Goal: Task Accomplishment & Management: Use online tool/utility

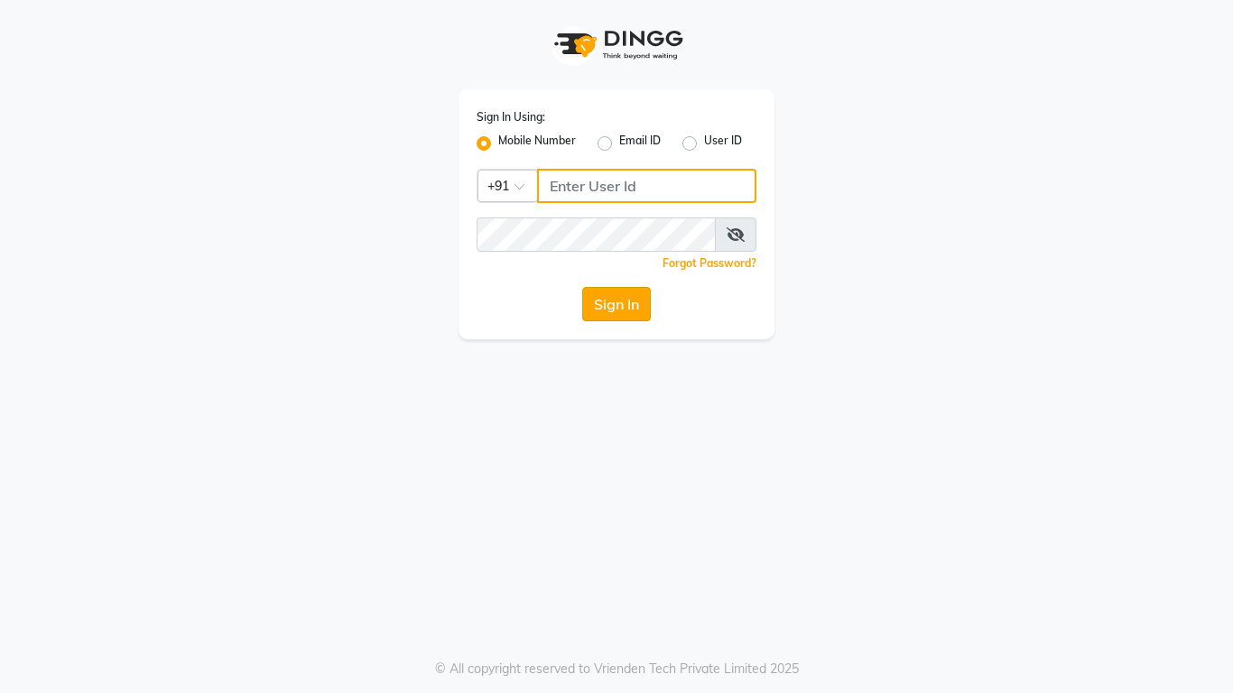
type input "8601089000"
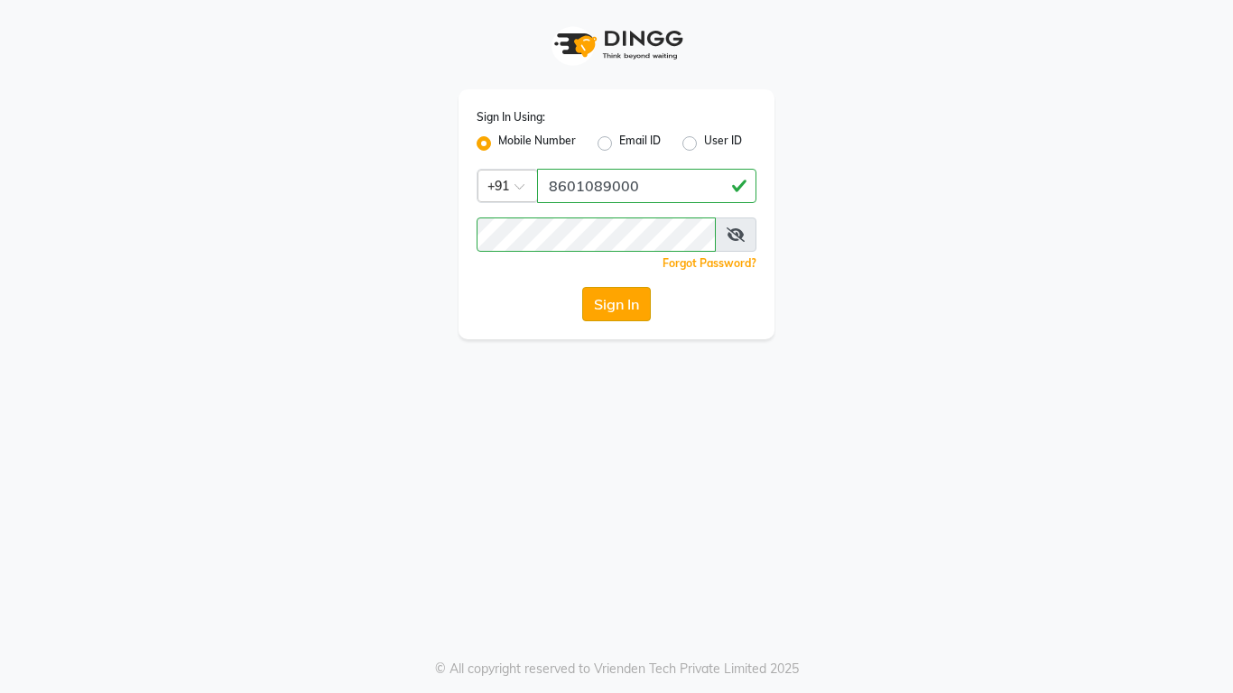
click at [627, 315] on button "Sign In" at bounding box center [616, 304] width 69 height 34
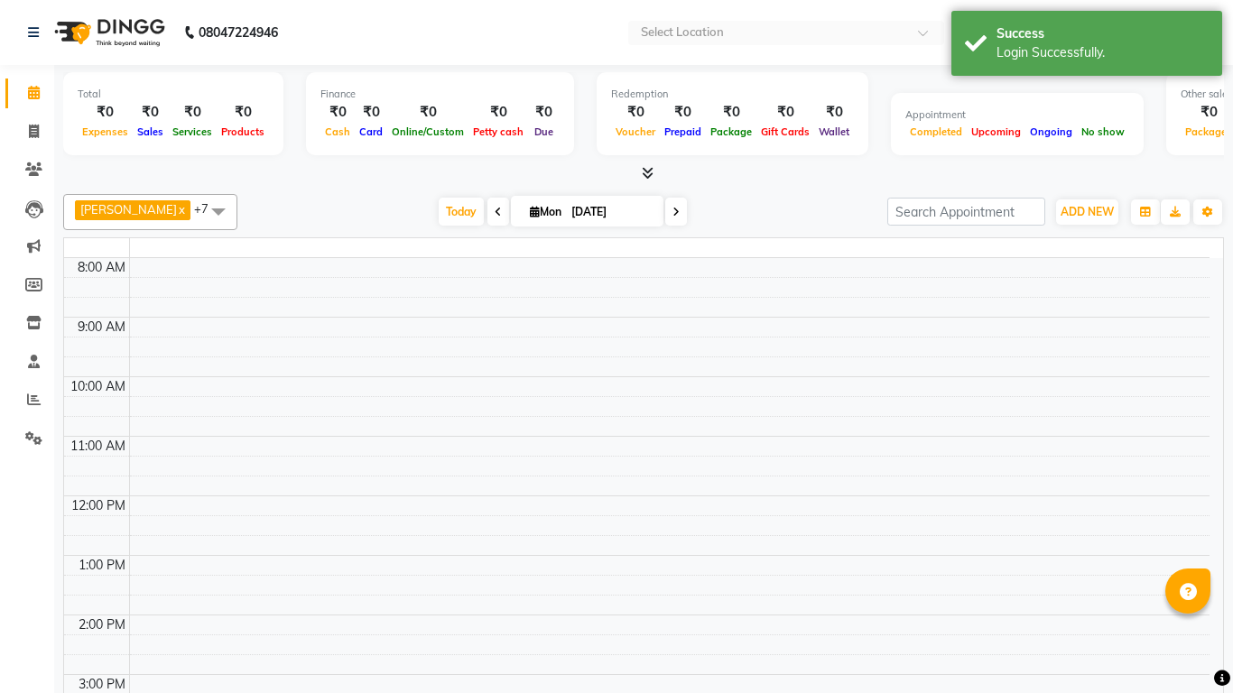
select select "en"
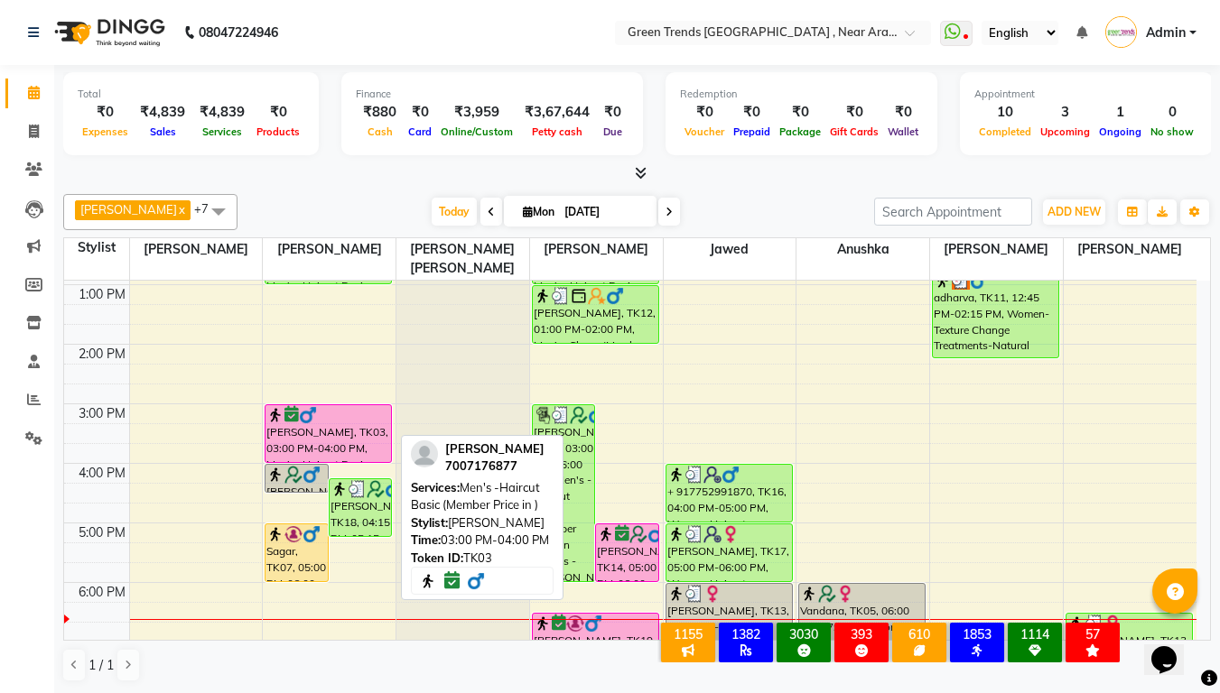
scroll to position [256, 0]
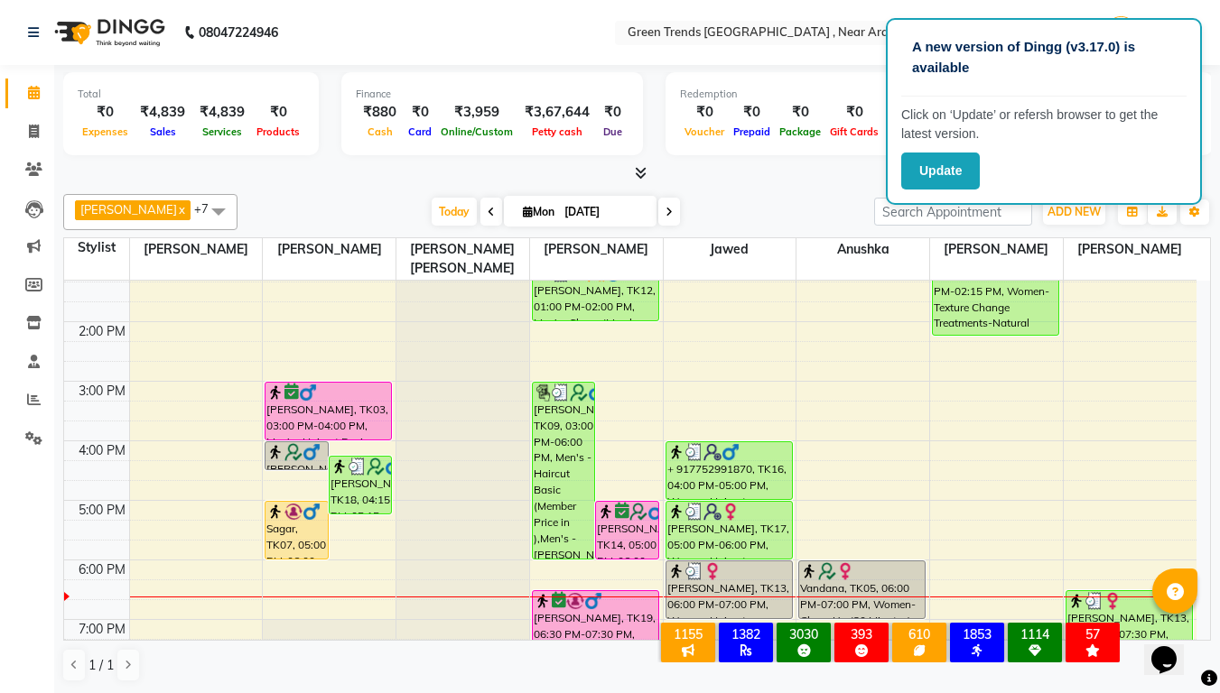
click at [926, 190] on div "A new version of Dingg (v3.17.0) is available Click on ‘Update’ or refersh brow…" at bounding box center [1044, 111] width 316 height 187
click at [929, 181] on button "Update" at bounding box center [940, 171] width 79 height 37
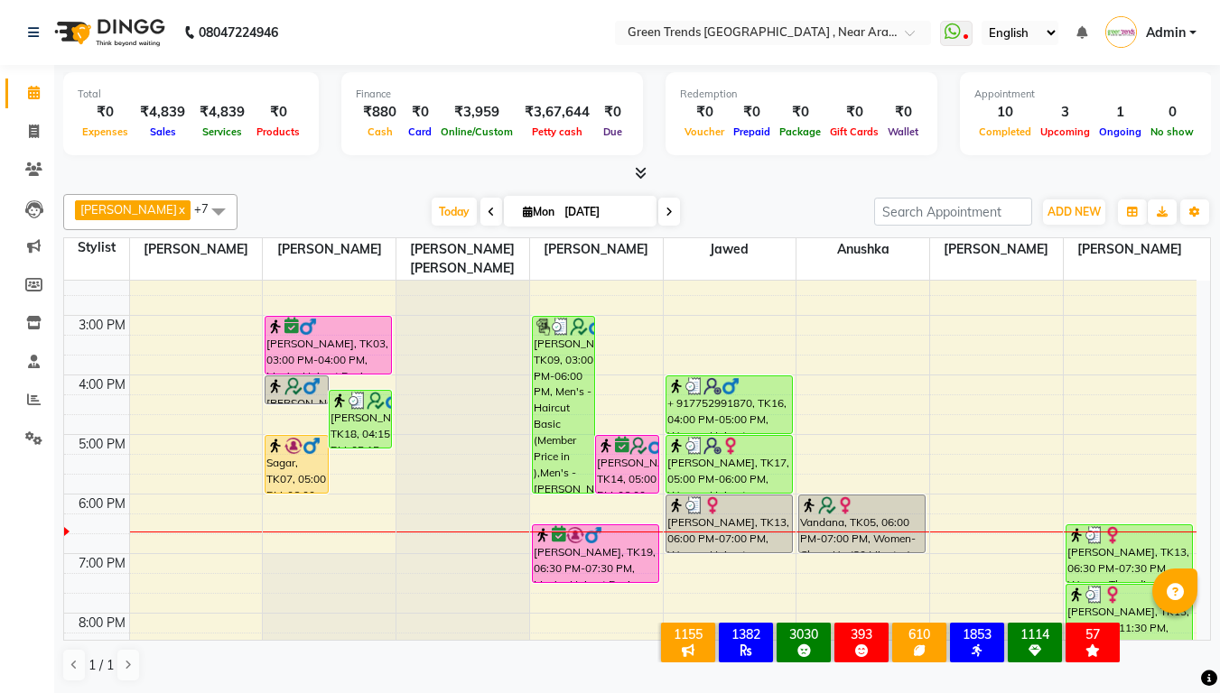
scroll to position [324, 0]
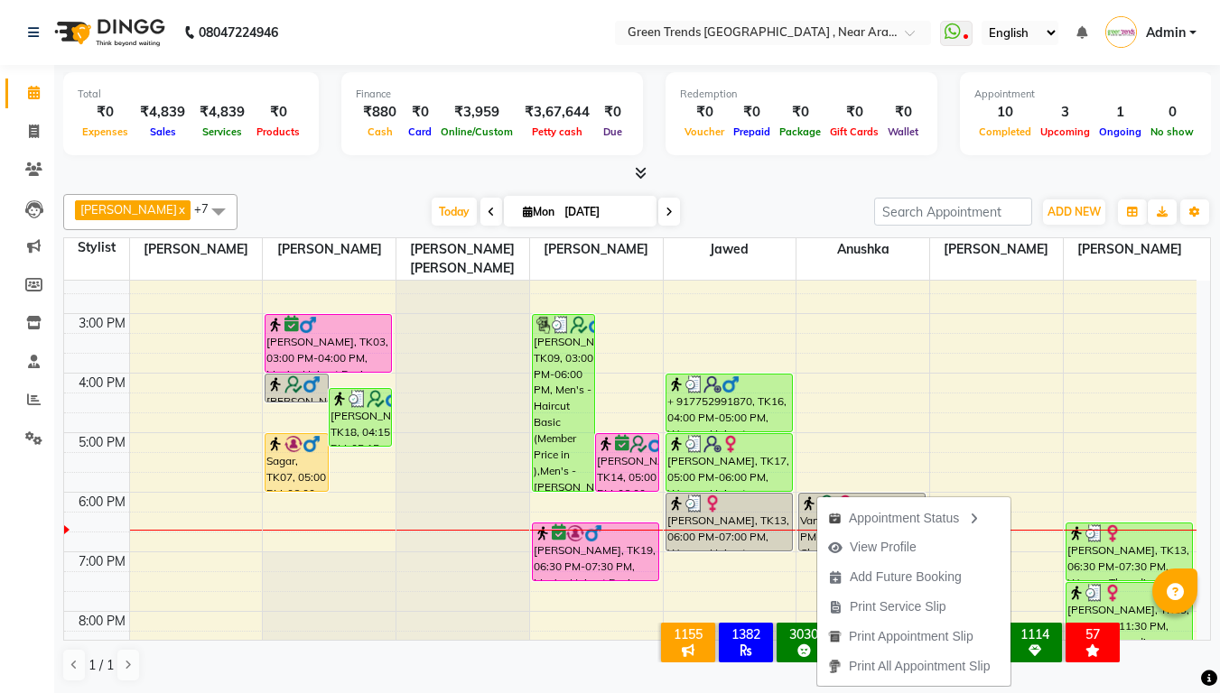
click at [832, 206] on div "Today Mon 01-09-2025" at bounding box center [555, 212] width 618 height 27
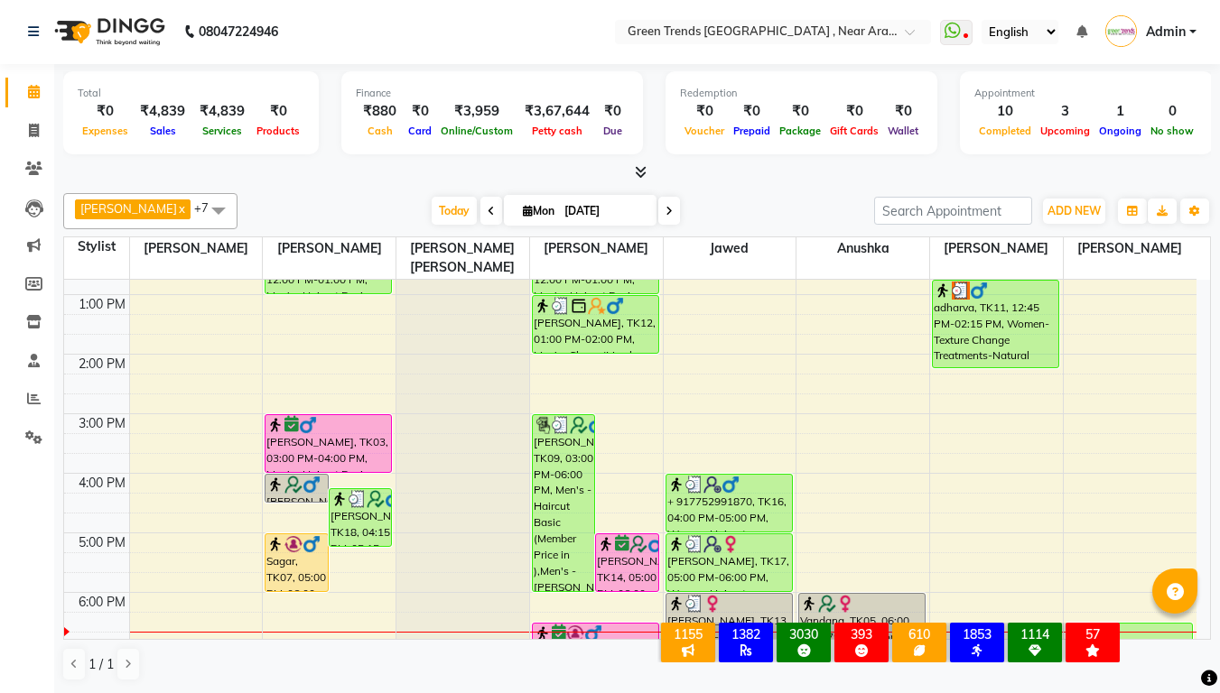
scroll to position [395, 0]
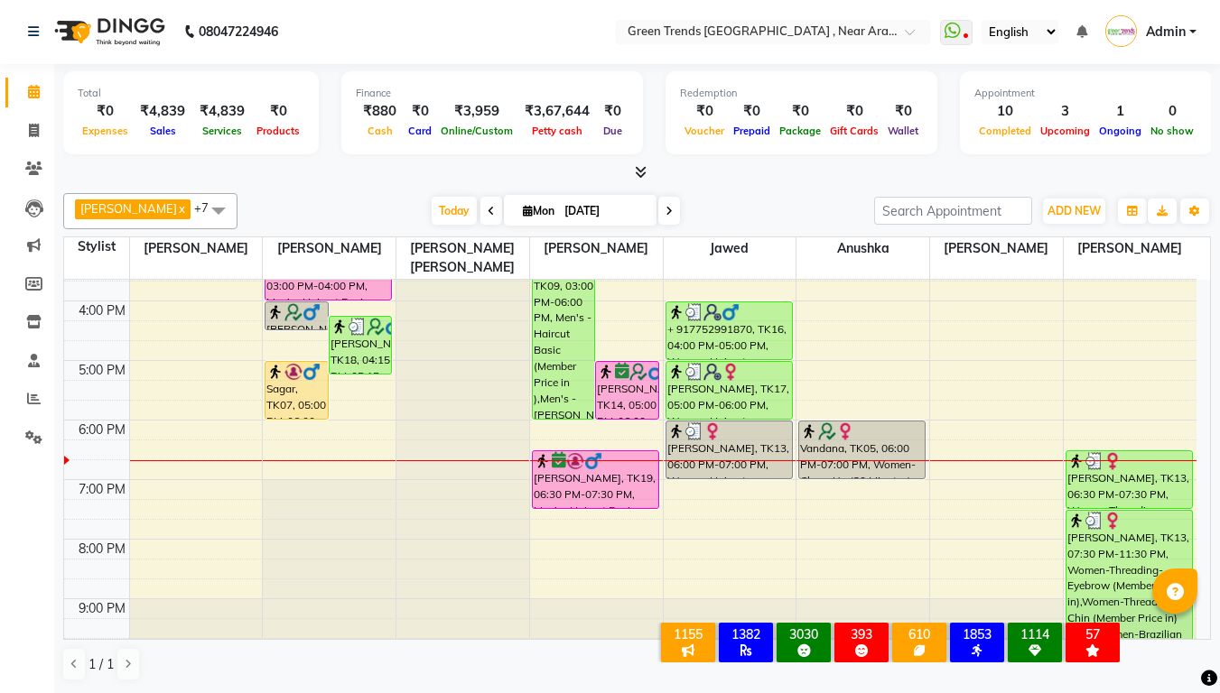
click at [635, 173] on icon at bounding box center [641, 172] width 12 height 14
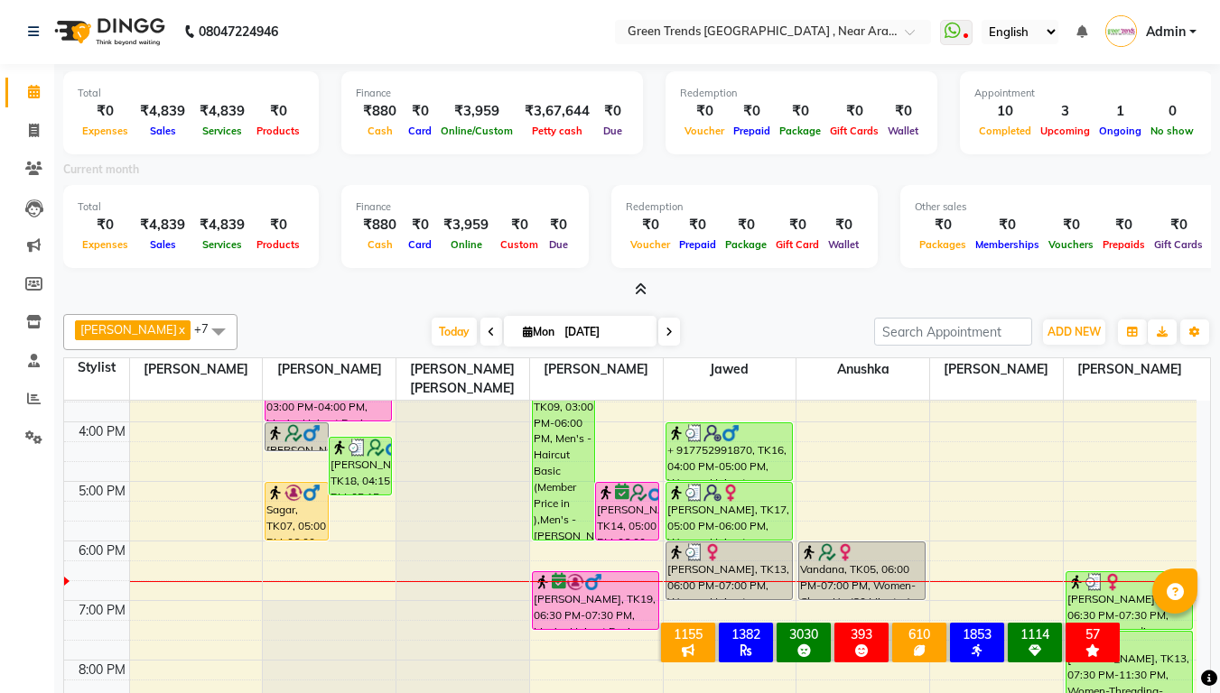
click at [640, 292] on icon at bounding box center [641, 290] width 12 height 14
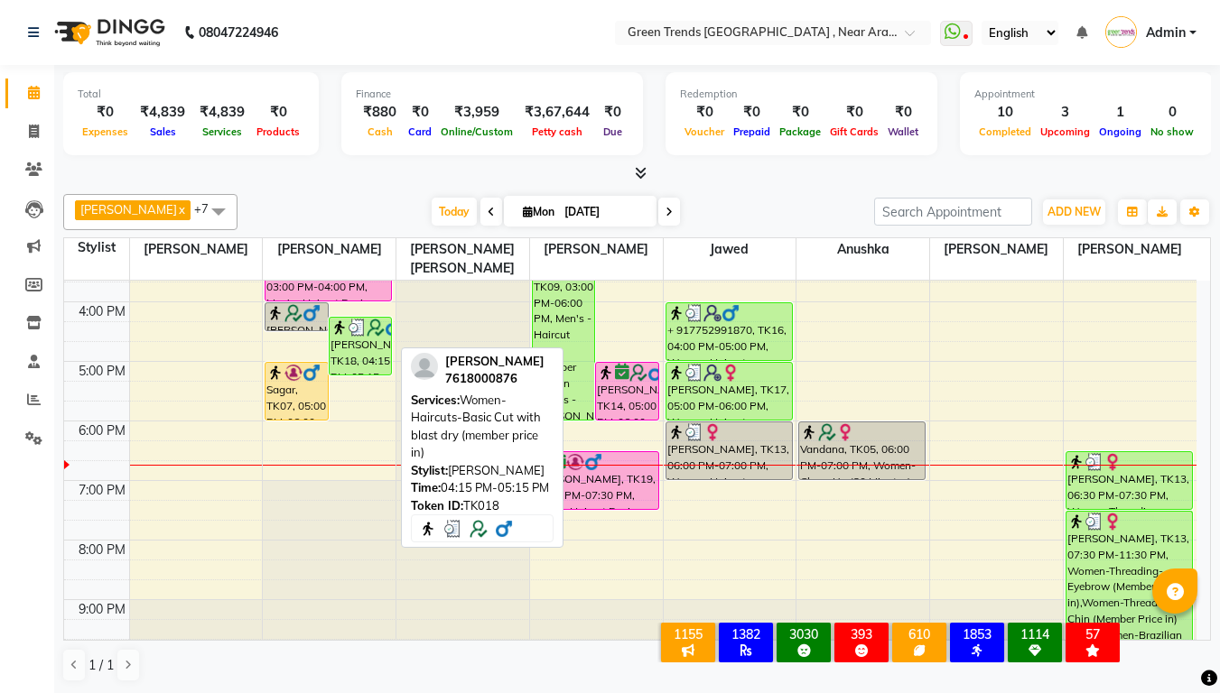
scroll to position [1, 0]
